Goal: Information Seeking & Learning: Learn about a topic

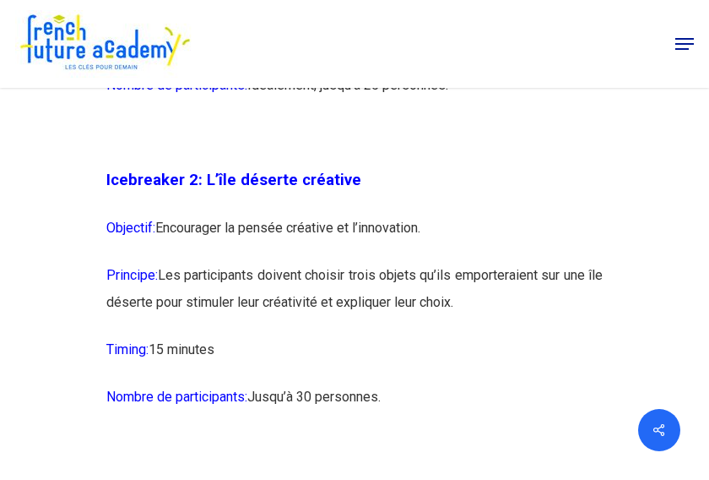
scroll to position [1604, 0]
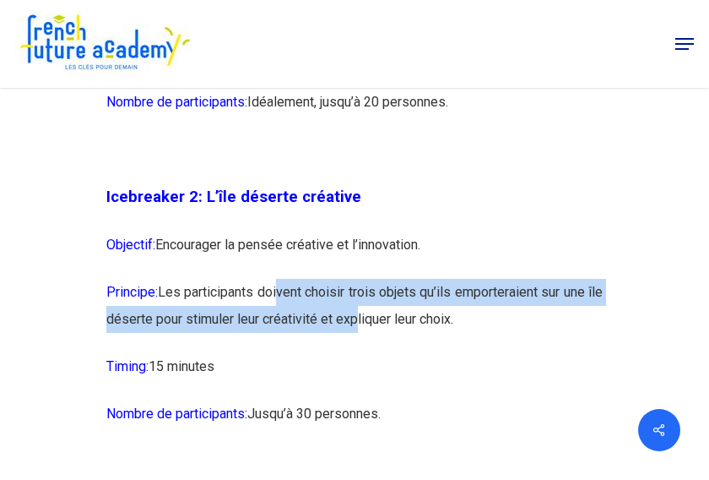
drag, startPoint x: 277, startPoint y: 320, endPoint x: 367, endPoint y: 352, distance: 95.9
click at [367, 352] on p "Principe: Les participants doivent choisir trois objets qu’ils emporteraient su…" at bounding box center [354, 316] width 497 height 74
click at [372, 353] on p "Principe: Les participants doivent choisir trois objets qu’ils emporteraient su…" at bounding box center [354, 316] width 497 height 74
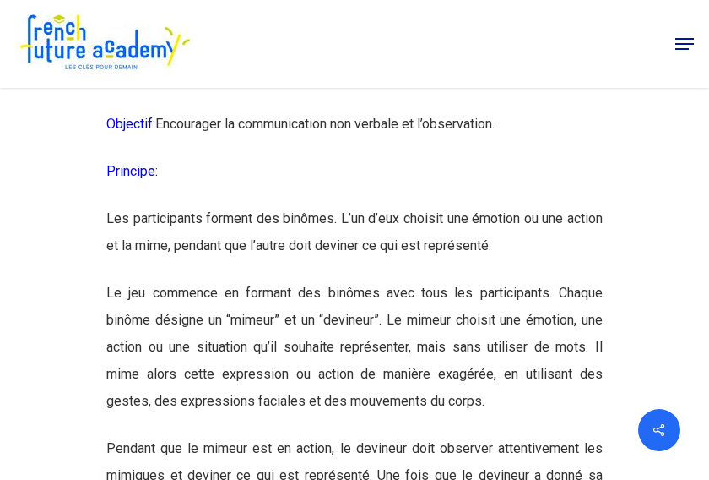
scroll to position [7854, 0]
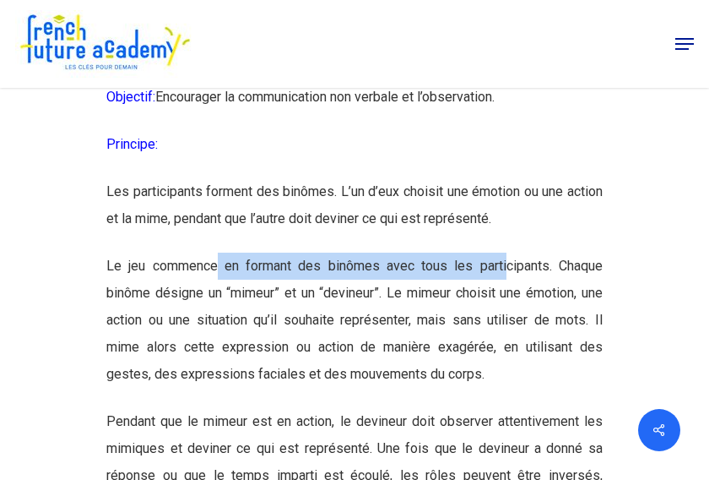
drag, startPoint x: 231, startPoint y: 288, endPoint x: 493, endPoint y: 307, distance: 262.4
click at [500, 307] on p "Le jeu commence en formant des binômes avec tous les participants. Chaque binôm…" at bounding box center [354, 329] width 497 height 155
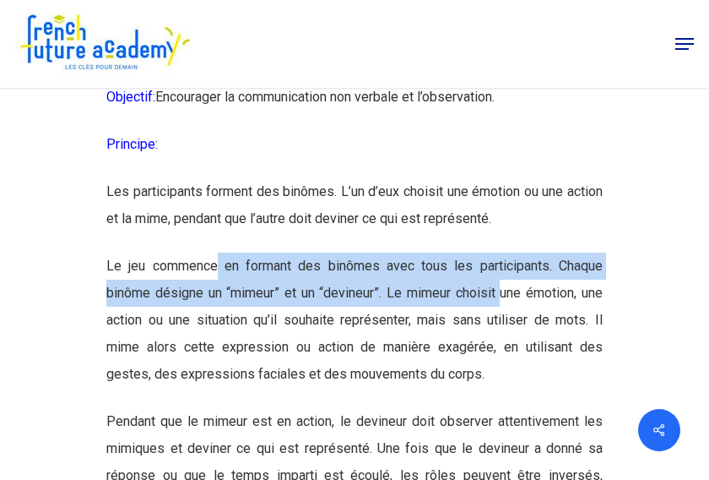
click at [355, 315] on p "Le jeu commence en formant des binômes avec tous les participants. Chaque binôm…" at bounding box center [354, 329] width 497 height 155
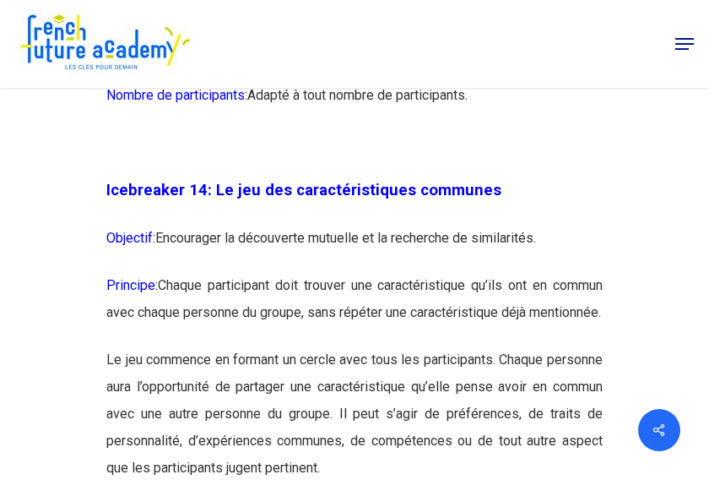
scroll to position [9289, 0]
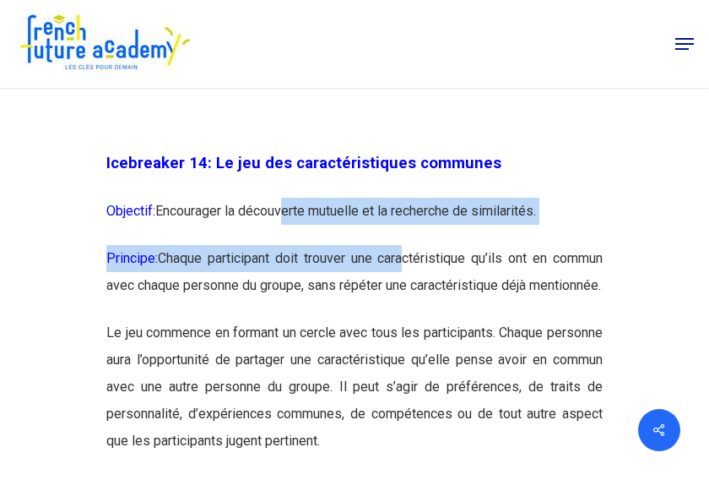
drag, startPoint x: 326, startPoint y: 239, endPoint x: 404, endPoint y: 298, distance: 97.6
click at [404, 298] on p "Principe: Chaque participant doit trouver une caractéristique qu’ils ont en com…" at bounding box center [354, 282] width 497 height 74
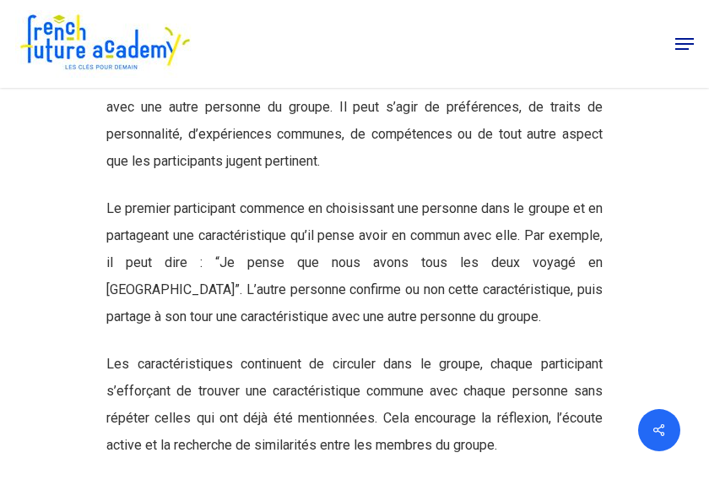
scroll to position [9542, 0]
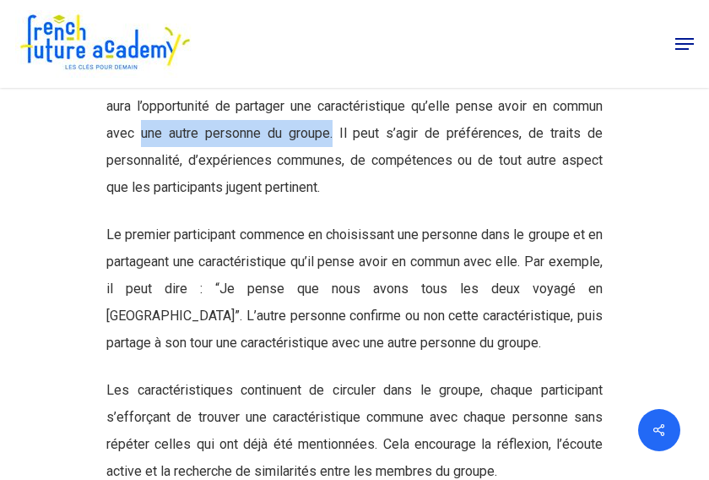
drag, startPoint x: 377, startPoint y: 188, endPoint x: 196, endPoint y: 188, distance: 181.6
click at [196, 188] on p "Le jeu commence en formant un cercle avec tous les participants. Chaque personn…" at bounding box center [354, 143] width 497 height 155
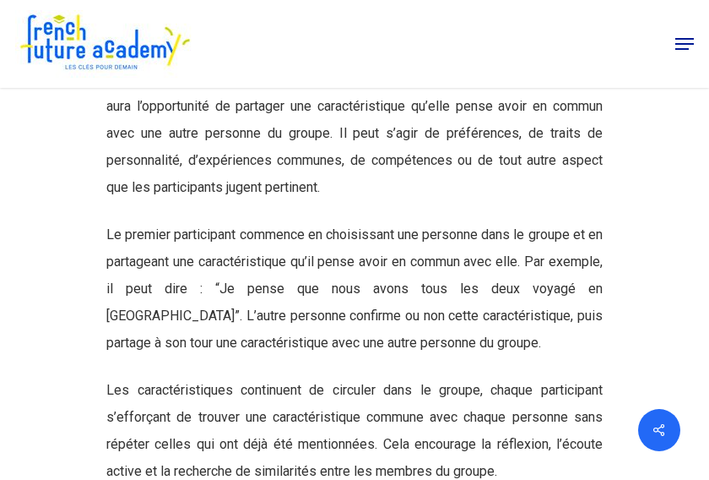
click at [193, 207] on p "Le jeu commence en formant un cercle avec tous les participants. Chaque personn…" at bounding box center [354, 143] width 497 height 155
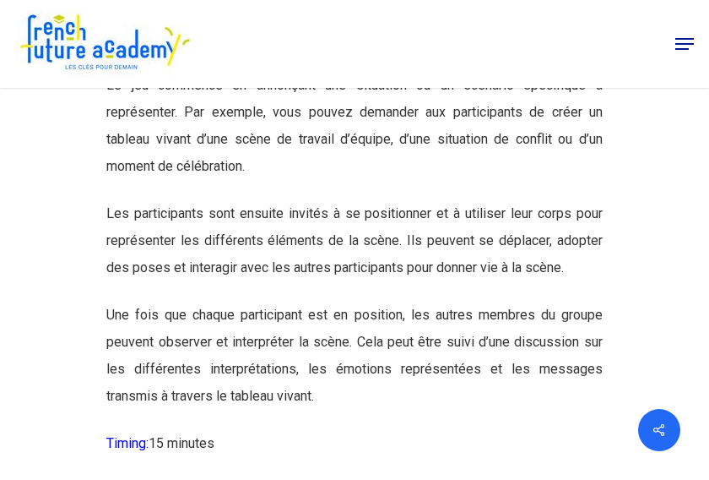
scroll to position [10387, 0]
